Goal: Information Seeking & Learning: Compare options

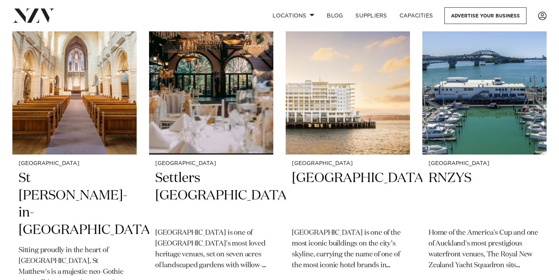
scroll to position [1028, 0]
click at [301, 178] on h2 "Hilton Auckland" at bounding box center [348, 195] width 112 height 52
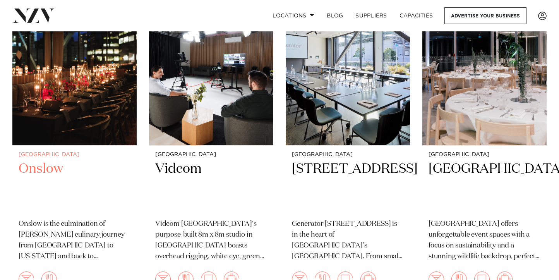
scroll to position [3743, 0]
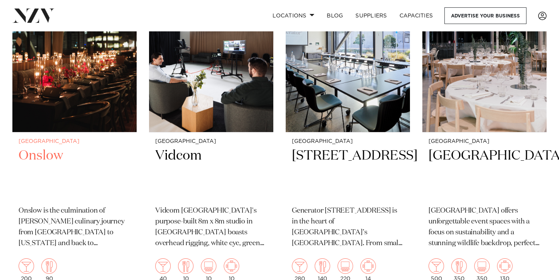
click at [63, 147] on h2 "Onslow" at bounding box center [75, 173] width 112 height 52
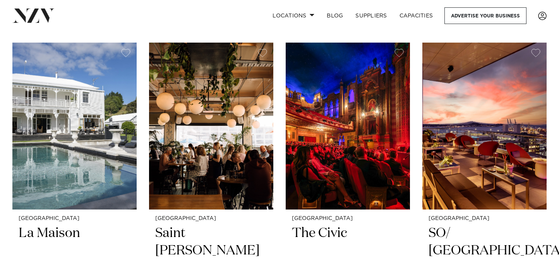
scroll to position [7344, 0]
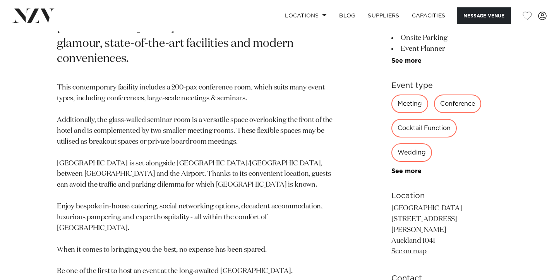
scroll to position [382, 0]
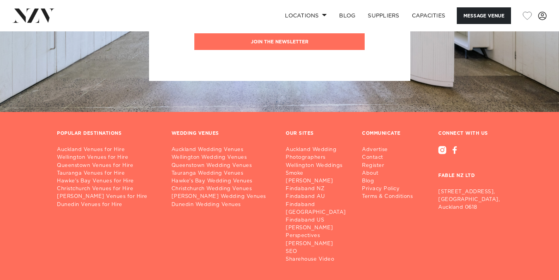
scroll to position [1692, 0]
